Goal: Task Accomplishment & Management: Manage account settings

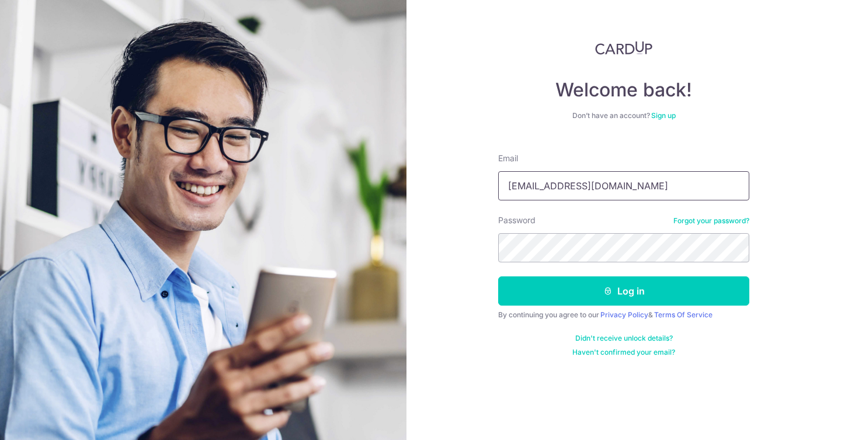
type input "chenxw88@gmail.com"
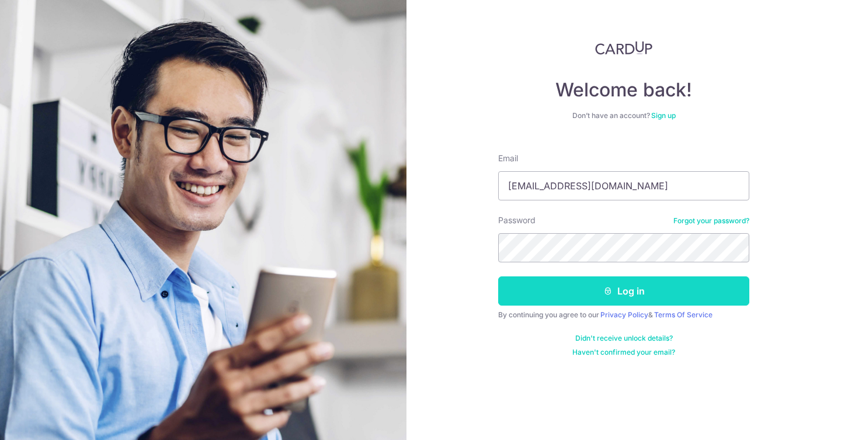
click at [612, 287] on button "Log in" at bounding box center [623, 290] width 251 height 29
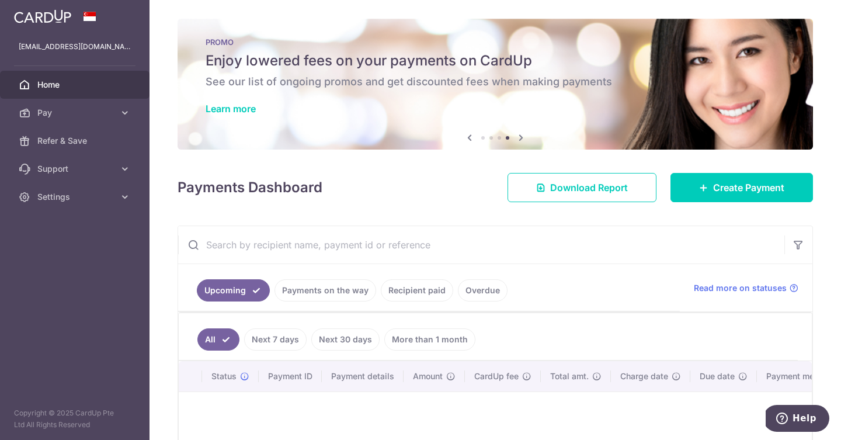
click at [303, 38] on p "PROMO" at bounding box center [495, 41] width 579 height 9
